Goal: Task Accomplishment & Management: Use online tool/utility

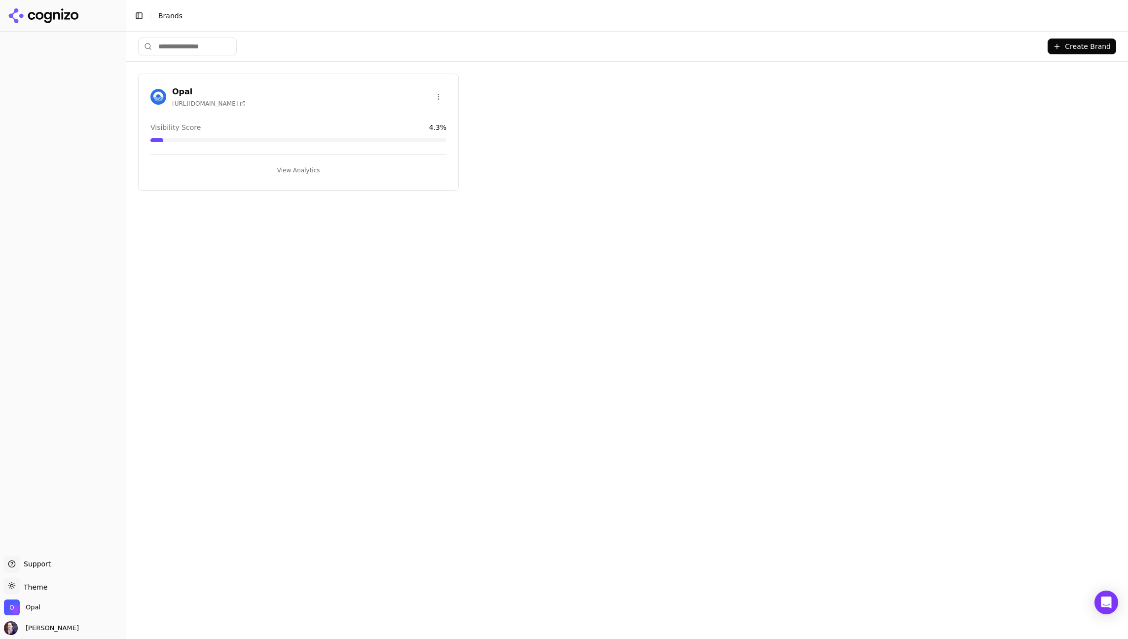
click at [297, 168] on button "View Analytics" at bounding box center [298, 170] width 296 height 16
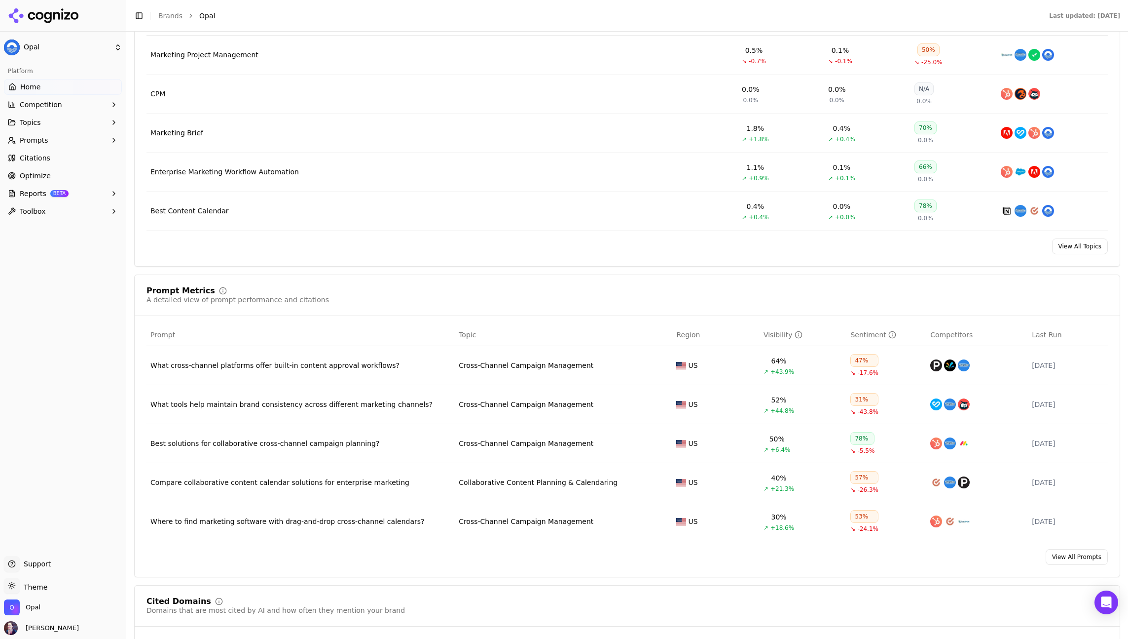
scroll to position [526, 0]
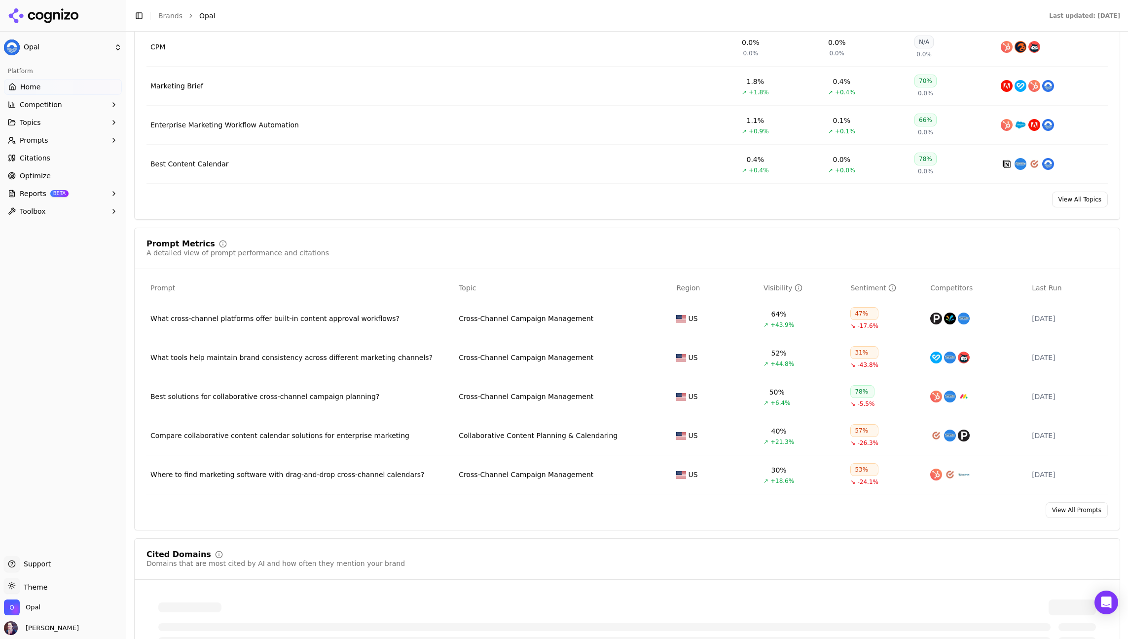
click at [1079, 517] on link "View All Prompts" at bounding box center [1077, 510] width 62 height 16
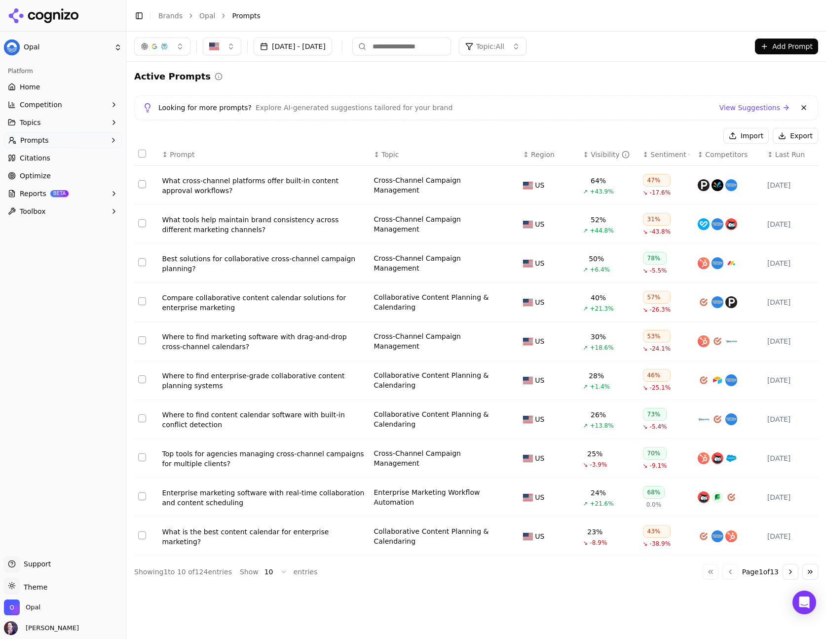
click at [597, 156] on div "Visibility" at bounding box center [610, 155] width 39 height 10
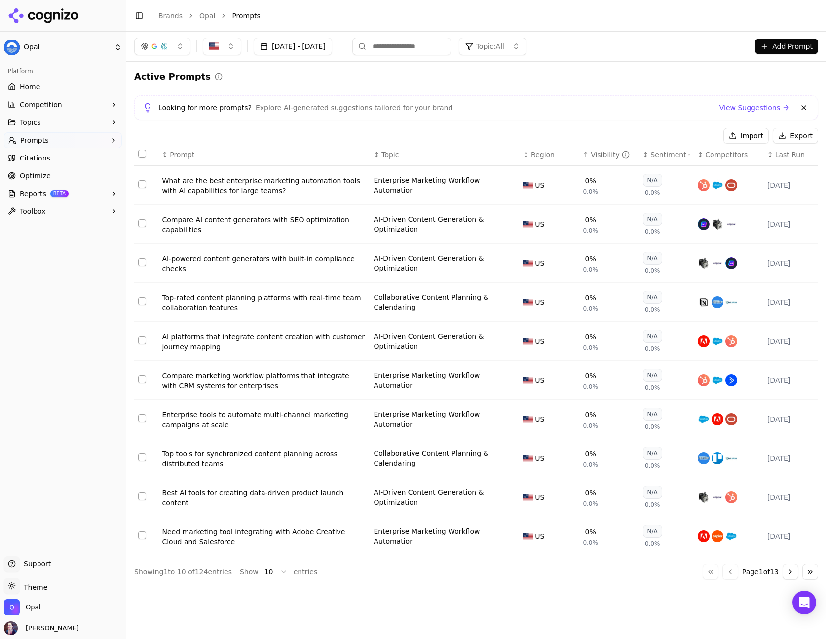
click at [597, 156] on div "Visibility" at bounding box center [610, 155] width 39 height 10
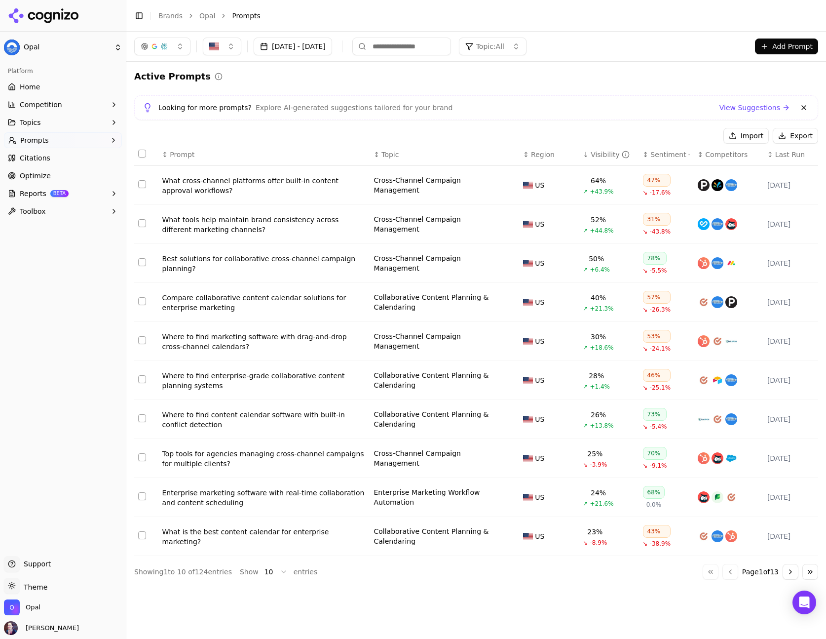
click at [174, 52] on button "button" at bounding box center [162, 47] width 56 height 18
click at [166, 112] on span "Google AI Overviews" at bounding box center [162, 106] width 62 height 20
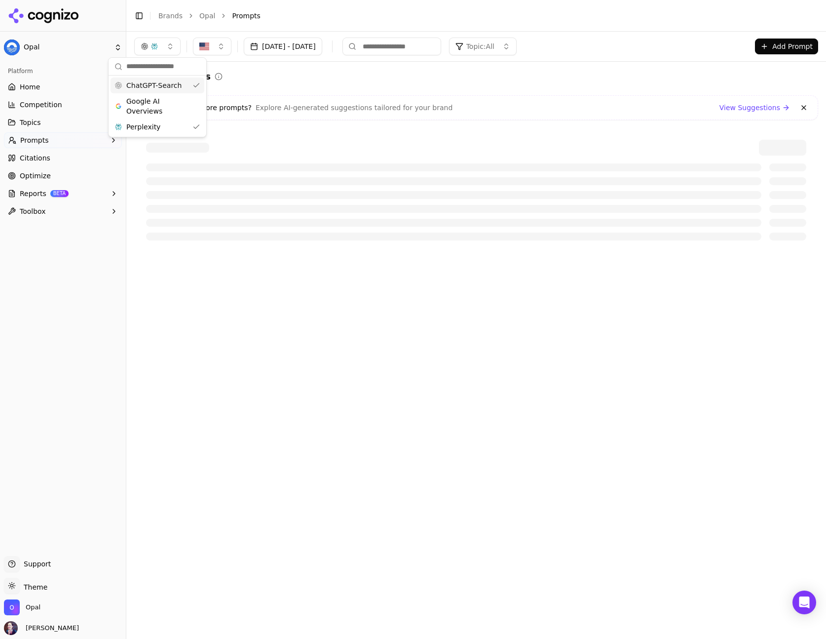
click at [166, 89] on span "ChatGPT-Search" at bounding box center [153, 85] width 55 height 10
click at [268, 81] on div "Active Prompts" at bounding box center [476, 77] width 684 height 14
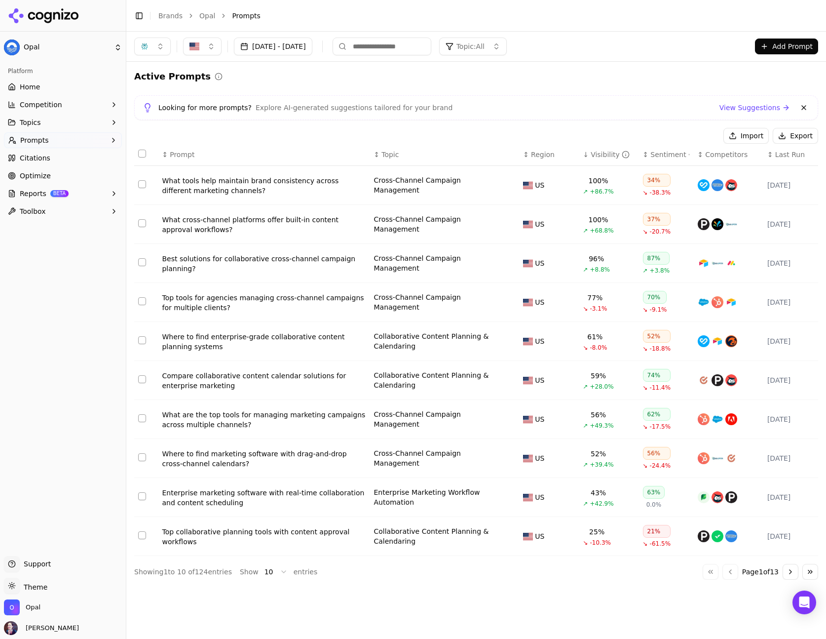
click at [164, 42] on button "button" at bounding box center [152, 47] width 37 height 18
click at [125, 104] on span "Google AI Overviews" at bounding box center [152, 106] width 62 height 20
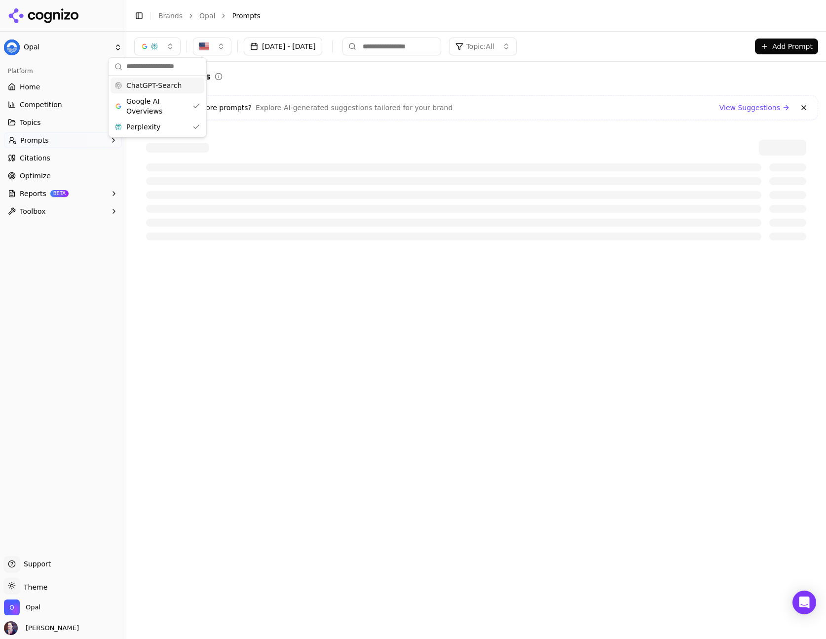
click at [272, 79] on div "Active Prompts" at bounding box center [476, 77] width 684 height 14
